Goal: Task Accomplishment & Management: Manage account settings

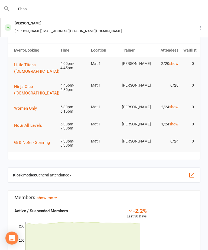
type input "Ebba"
click at [128, 25] on div "Ebba Regber [EMAIL_ADDRESS][PERSON_NAME][DOMAIN_NAME]" at bounding box center [96, 27] width 190 height 18
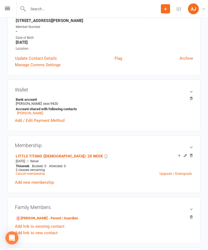
scroll to position [98, 0]
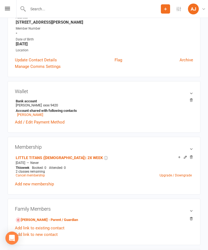
click at [190, 99] on icon at bounding box center [192, 100] width 4 height 4
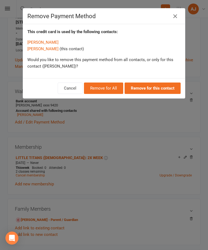
click at [121, 87] on button "Remove for All" at bounding box center [103, 87] width 39 height 11
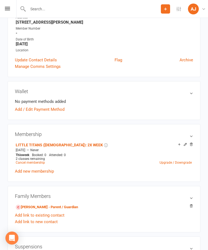
click at [26, 111] on link "Add / Edit Payment Method" at bounding box center [40, 109] width 50 height 7
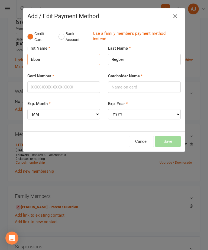
click at [43, 59] on input "Ebba" at bounding box center [63, 59] width 73 height 11
type input "E"
click at [76, 88] on input "Card Number" at bounding box center [63, 86] width 73 height 11
click at [54, 59] on input "[PERSON_NAME]" at bounding box center [63, 59] width 73 height 11
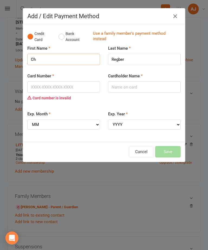
type input "C"
type input "Ebba"
click at [135, 87] on input "Cardholder Name" at bounding box center [144, 86] width 73 height 11
type input "[PERSON_NAME]"
click at [66, 84] on input "Card Number" at bounding box center [63, 86] width 73 height 11
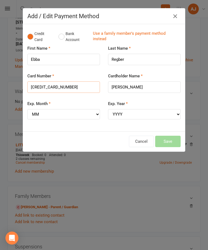
type input "[CREDIT_CARD_NUMBER]"
click at [56, 111] on select "MM 01 02 03 04 05 06 07 08 09 10 11 12" at bounding box center [63, 114] width 73 height 10
select select "06"
click at [134, 115] on select "YYYY 2025 2026 2027 2028 2029 2030 2031 2032 2033 2034" at bounding box center [144, 114] width 73 height 10
select select "2027"
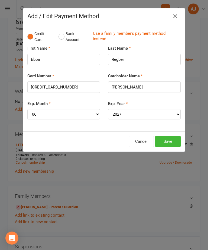
click at [172, 136] on button "Save" at bounding box center [167, 141] width 25 height 11
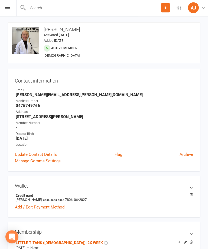
scroll to position [0, 0]
